Goal: Task Accomplishment & Management: Complete application form

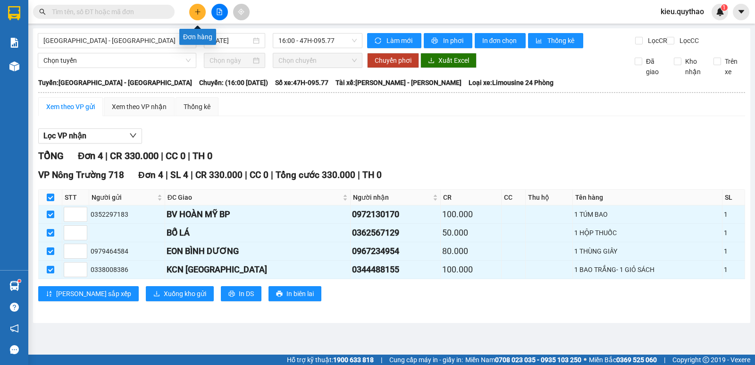
click at [194, 16] on button at bounding box center [197, 12] width 17 height 17
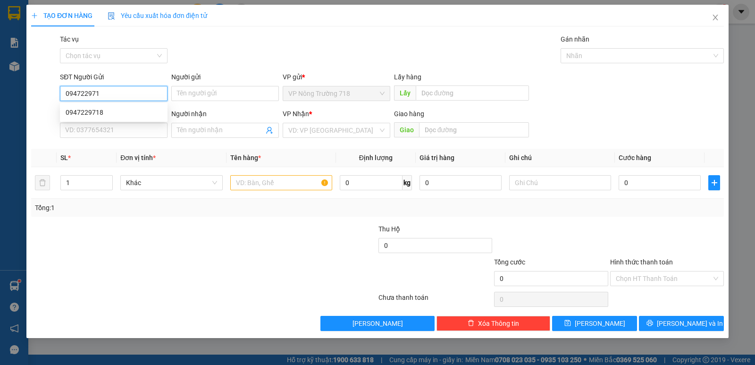
type input "0947229718"
click at [118, 110] on div "0947229718" at bounding box center [114, 112] width 96 height 10
type input "0904995859"
type input "0947229718"
click at [238, 185] on input "text" at bounding box center [281, 182] width 102 height 15
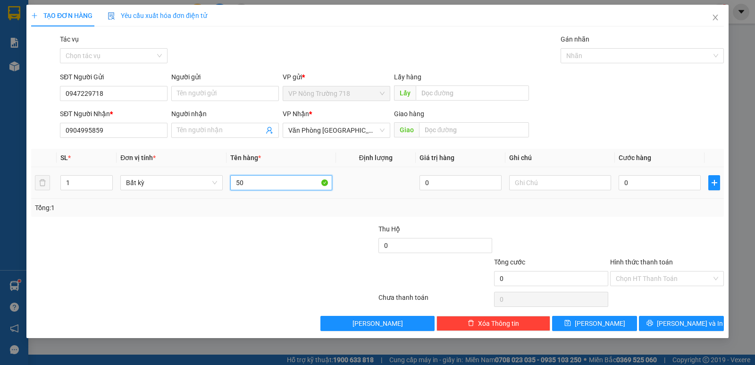
type input "5"
type input "1 THÙNG GIẤY NHỎ"
click at [644, 181] on input "0" at bounding box center [660, 182] width 82 height 15
type input "5"
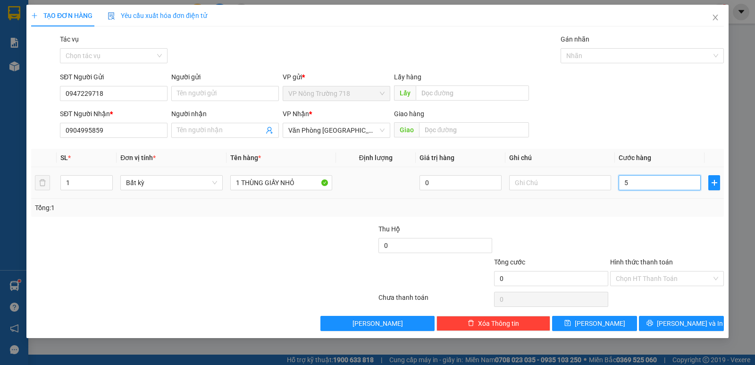
type input "5"
type input "50"
type input "500"
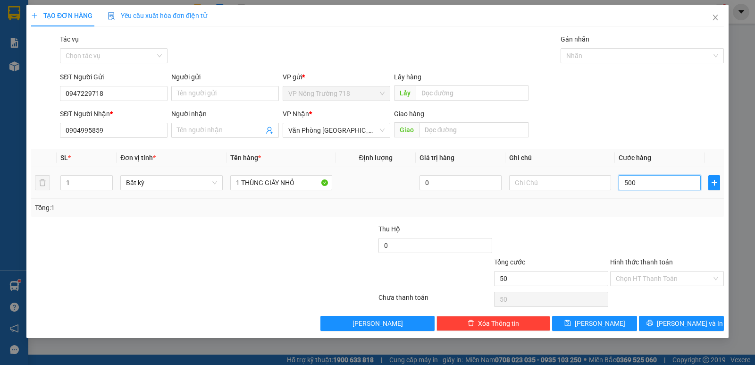
type input "500"
type input "5.000"
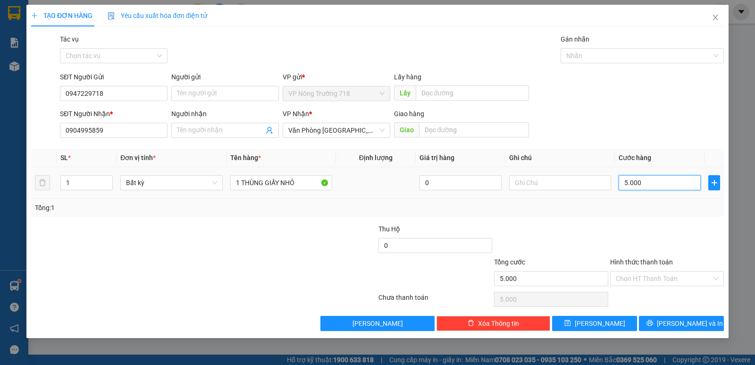
type input "50.000"
click at [651, 273] on input "Hình thức thanh toán" at bounding box center [664, 278] width 96 height 14
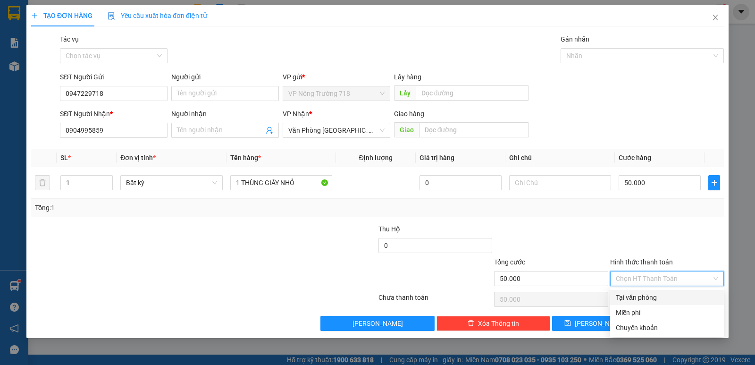
click at [650, 294] on div "Tại văn phòng" at bounding box center [667, 297] width 102 height 10
type input "0"
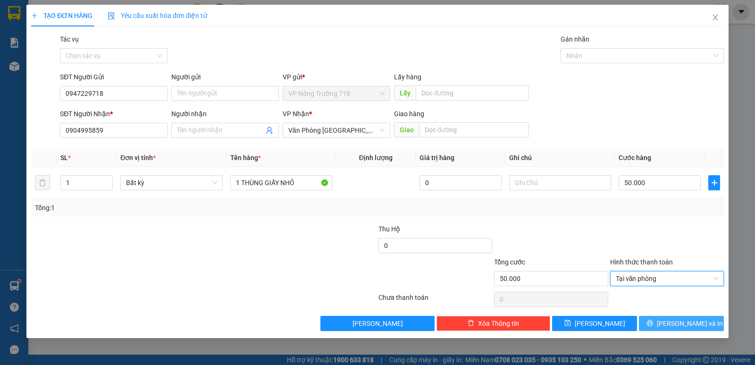
click at [655, 327] on button "[PERSON_NAME] và In" at bounding box center [681, 323] width 85 height 15
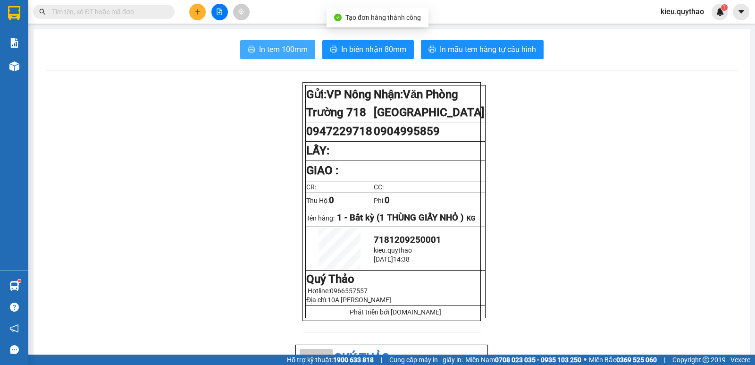
click at [287, 49] on span "In tem 100mm" at bounding box center [283, 49] width 49 height 12
click at [278, 54] on span "In tem 100mm" at bounding box center [283, 49] width 49 height 12
